Goal: Information Seeking & Learning: Learn about a topic

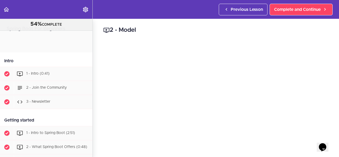
scroll to position [594, 0]
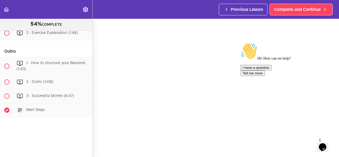
click at [241, 43] on icon "Chat attention grabber" at bounding box center [241, 43] width 0 height 0
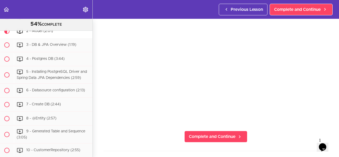
scroll to position [47, 0]
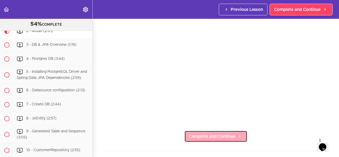
click at [222, 133] on span "Complete and Continue" at bounding box center [212, 136] width 47 height 6
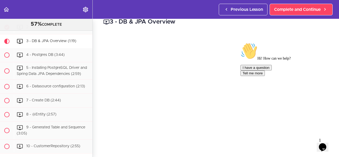
scroll to position [360, 0]
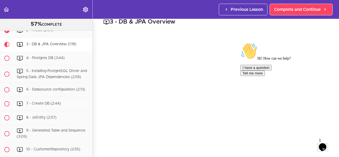
click at [246, 76] on div "I have a question Tell me more" at bounding box center [288, 70] width 95 height 11
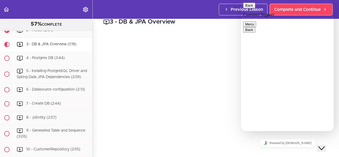
click at [323, 146] on icon "Close Chat This icon closes the chat window." at bounding box center [322, 148] width 6 height 6
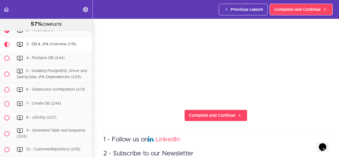
scroll to position [73, 0]
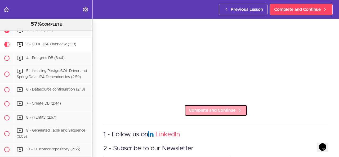
click at [229, 110] on span "Complete and Continue" at bounding box center [212, 110] width 47 height 6
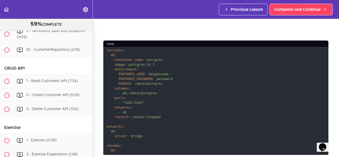
scroll to position [146, 0]
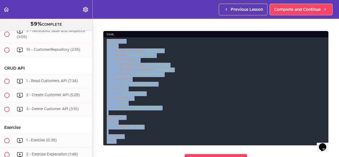
drag, startPoint x: 107, startPoint y: 38, endPoint x: 125, endPoint y: 140, distance: 103.2
click at [125, 140] on code "services: db: container_name: postgres image: postgres:14.1 environment: POSTGR…" at bounding box center [215, 91] width 225 height 108
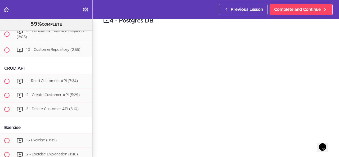
scroll to position [9, 0]
